Goal: Browse casually

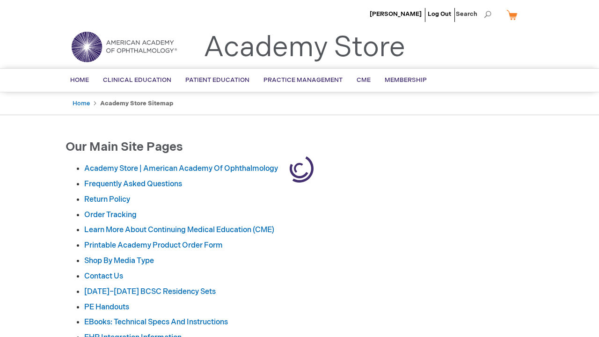
scroll to position [1595, 0]
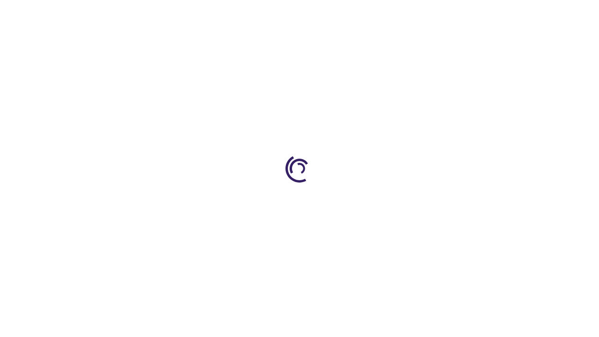
scroll to position [1595, 0]
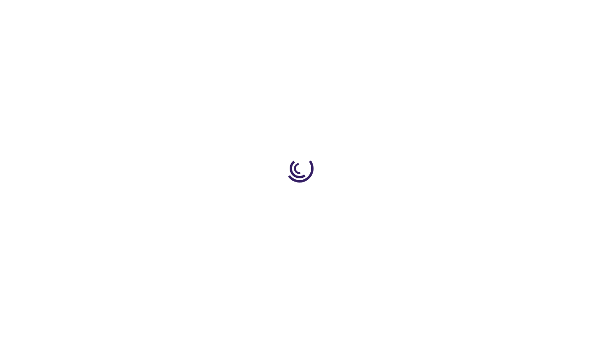
scroll to position [1869, 0]
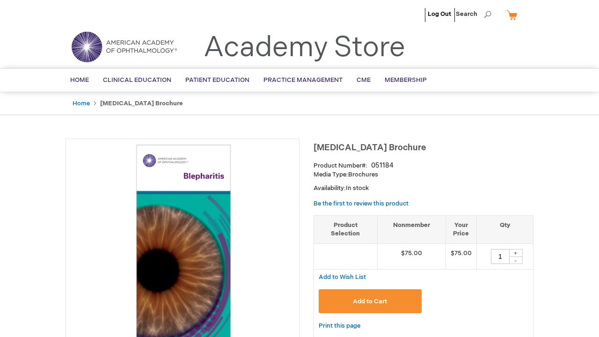
type input "1"
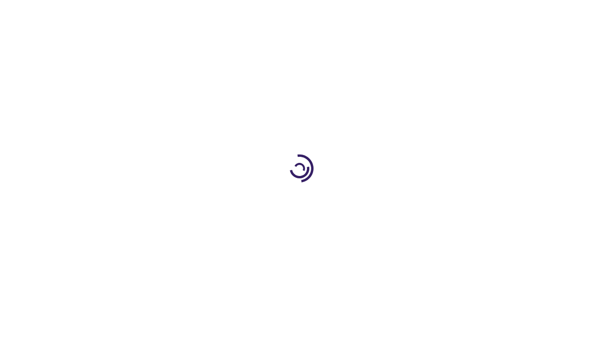
type input "1"
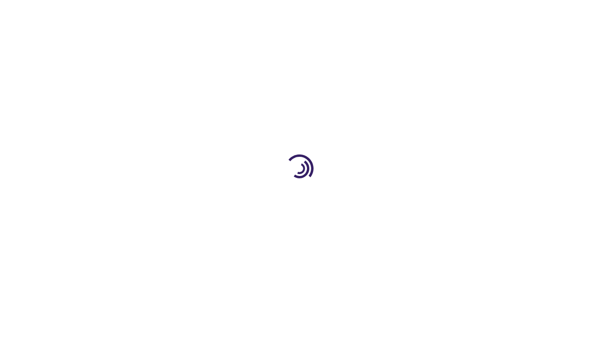
scroll to position [1749, 0]
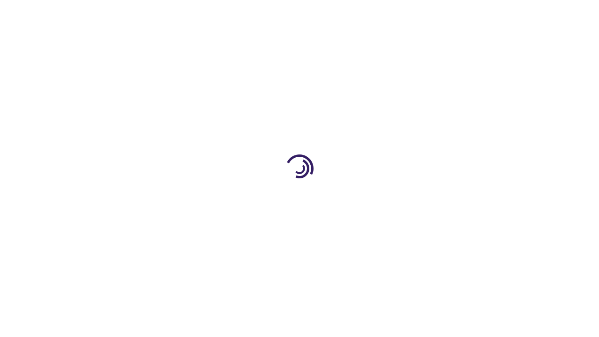
scroll to position [921, 0]
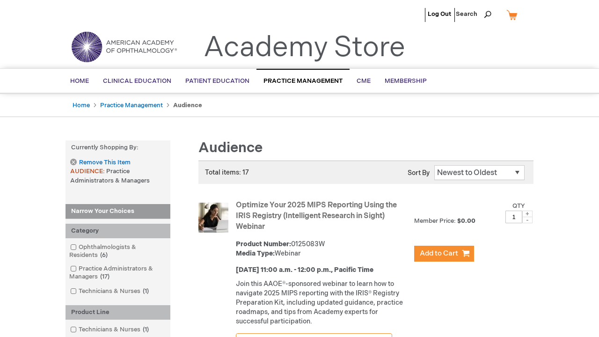
scroll to position [993, 0]
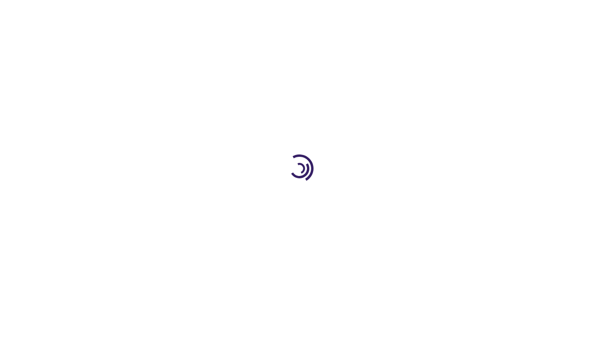
scroll to position [1434, 0]
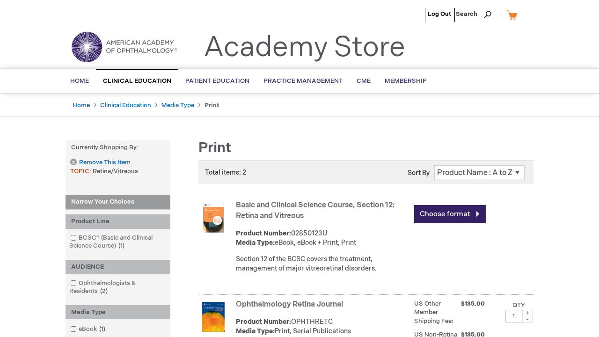
scroll to position [1013, 0]
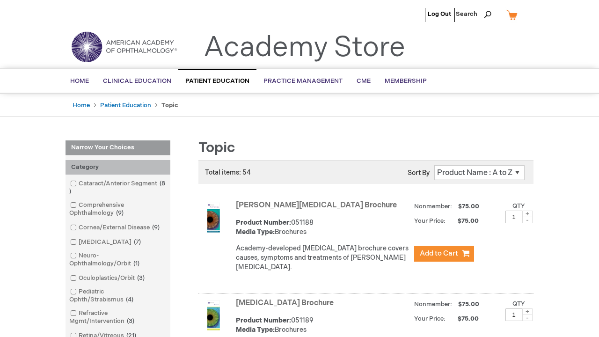
scroll to position [1606, 0]
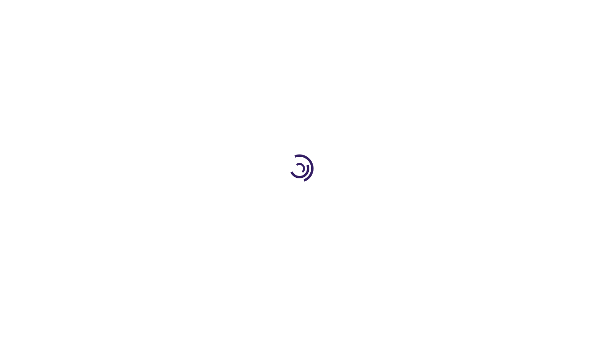
scroll to position [7, 0]
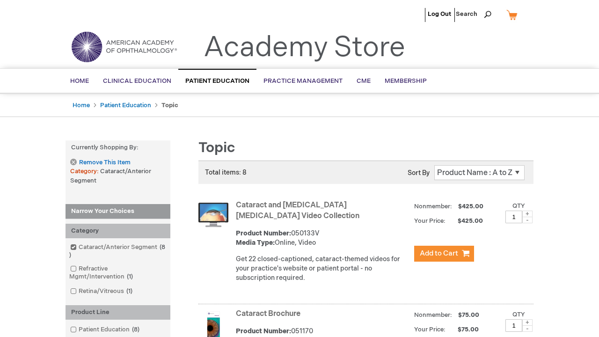
scroll to position [774, 0]
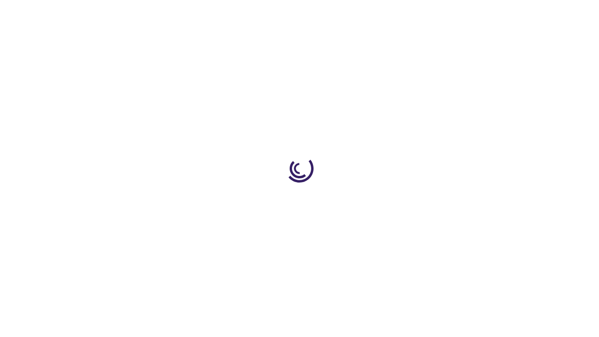
scroll to position [2065, 0]
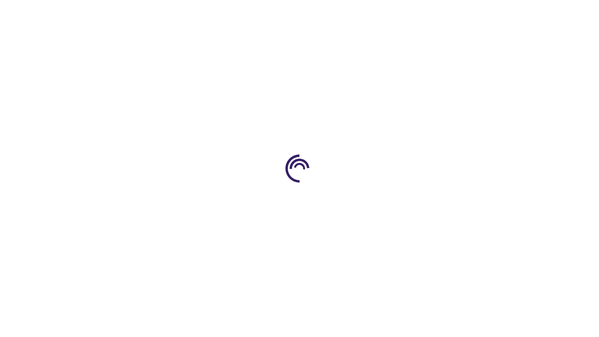
scroll to position [698, 0]
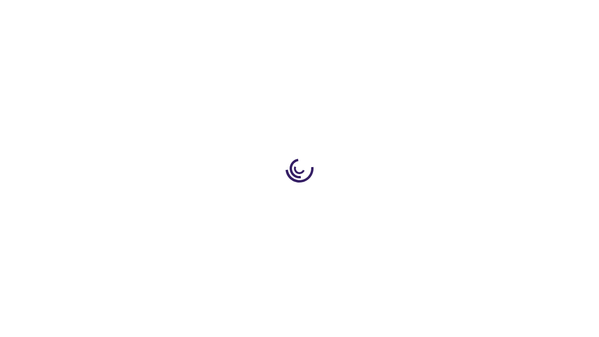
scroll to position [1305, 0]
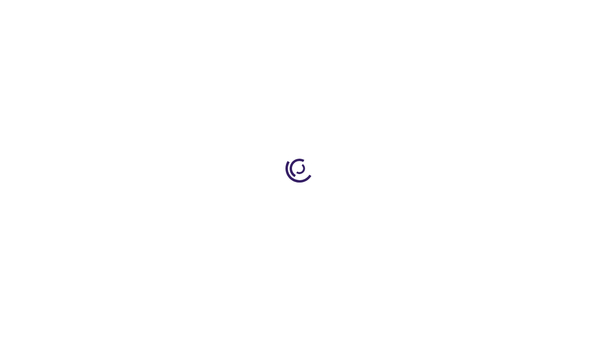
scroll to position [223, 0]
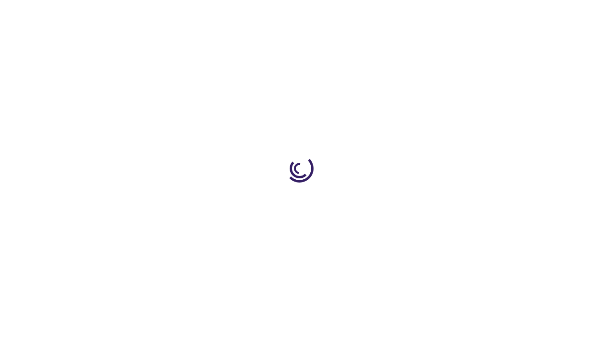
scroll to position [1872, 0]
